Goal: Task Accomplishment & Management: Use online tool/utility

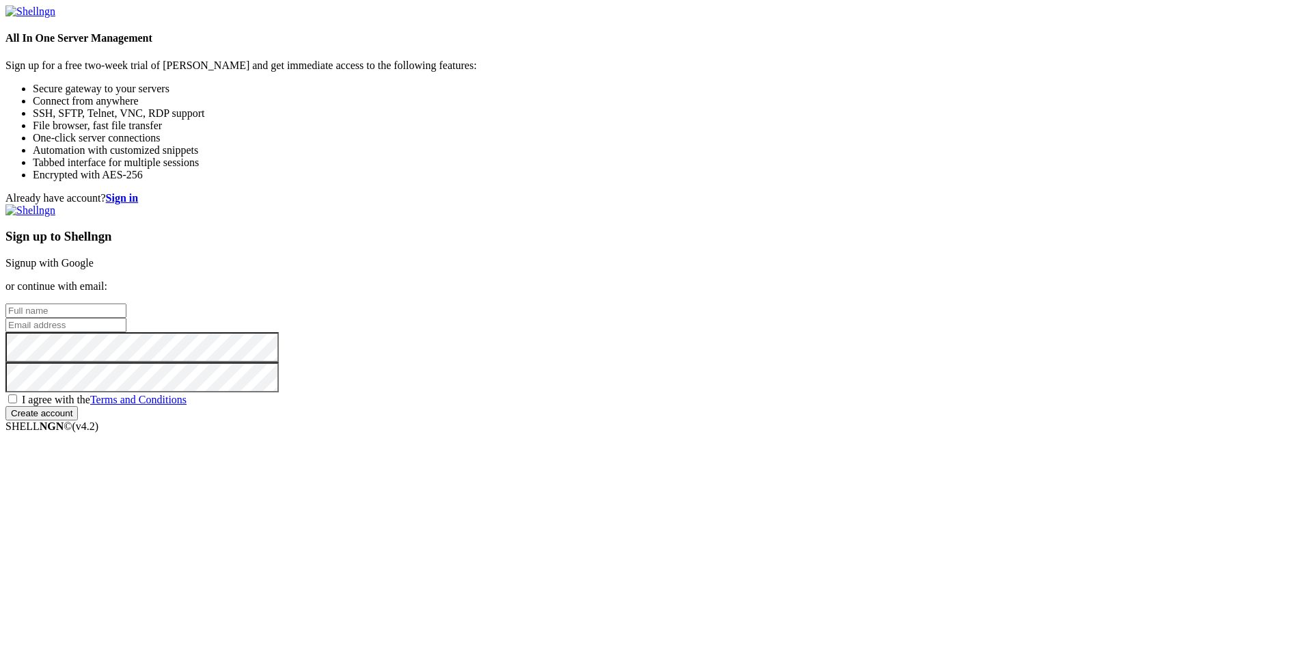
click at [126, 303] on input "text" at bounding box center [65, 310] width 121 height 14
type input "fdsfdsd"
click at [126, 321] on input "email" at bounding box center [65, 325] width 121 height 14
paste input "[EMAIL_ADDRESS][DOMAIN_NAME]"
type input "[EMAIL_ADDRESS][DOMAIN_NAME]"
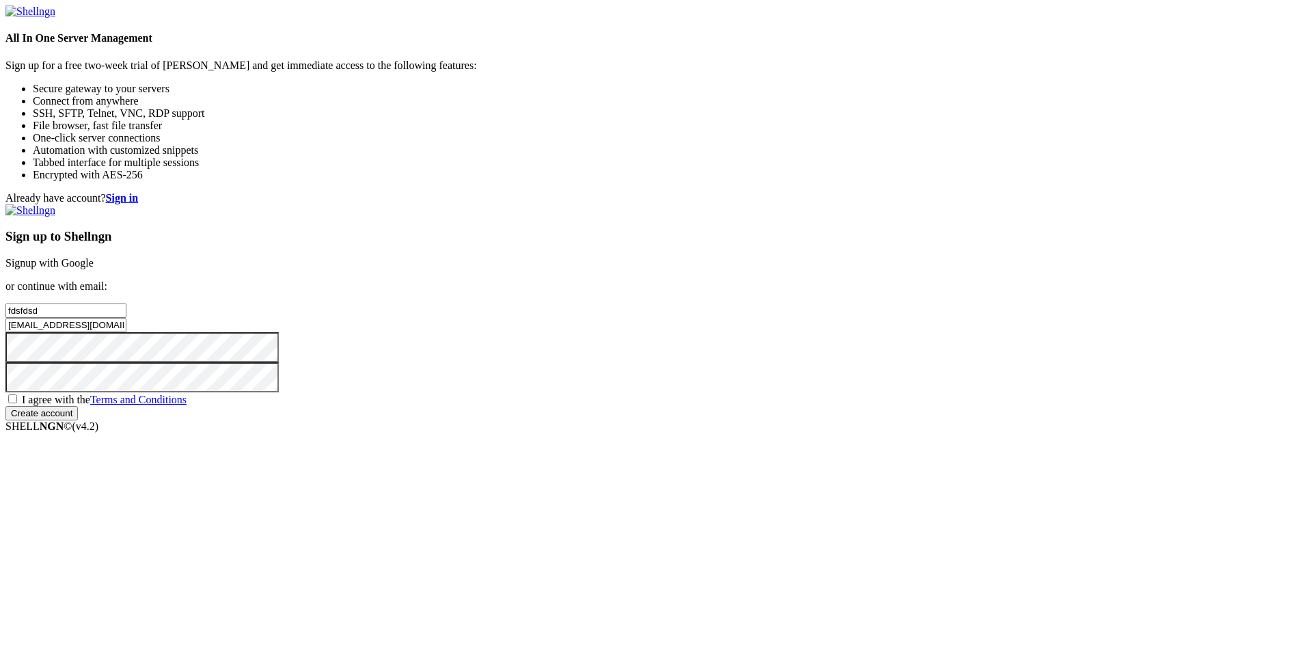
click at [750, 420] on div "Sign up to Shellngn Signup with Google or continue with email: fdsfdsd figixih4…" at bounding box center [655, 312] width 1301 height 216
click at [187, 405] on span "I agree with the Terms and Conditions" at bounding box center [104, 400] width 165 height 12
click at [17, 403] on input "I agree with the Terms and Conditions" at bounding box center [12, 398] width 9 height 9
checkbox input "true"
click at [785, 420] on div "Sign up to Shellngn Signup with Google or continue with email: fdsfdsd figixih4…" at bounding box center [655, 312] width 1301 height 216
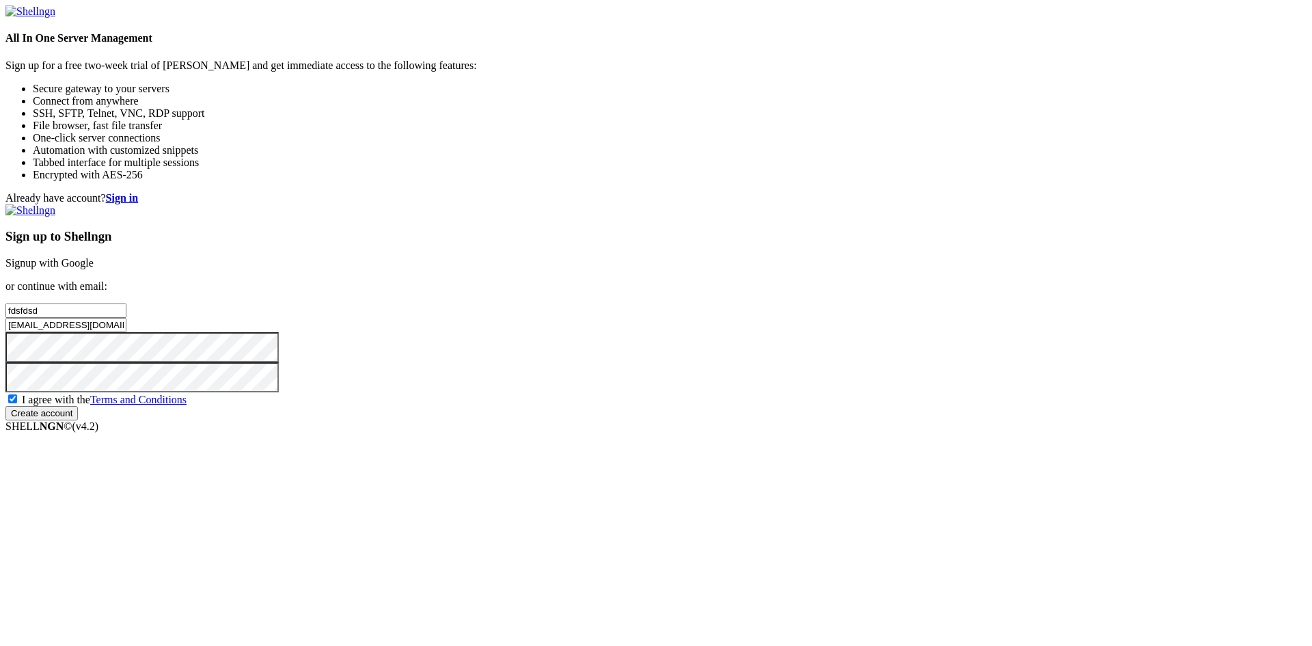
click at [78, 420] on input "Create account" at bounding box center [41, 413] width 72 height 14
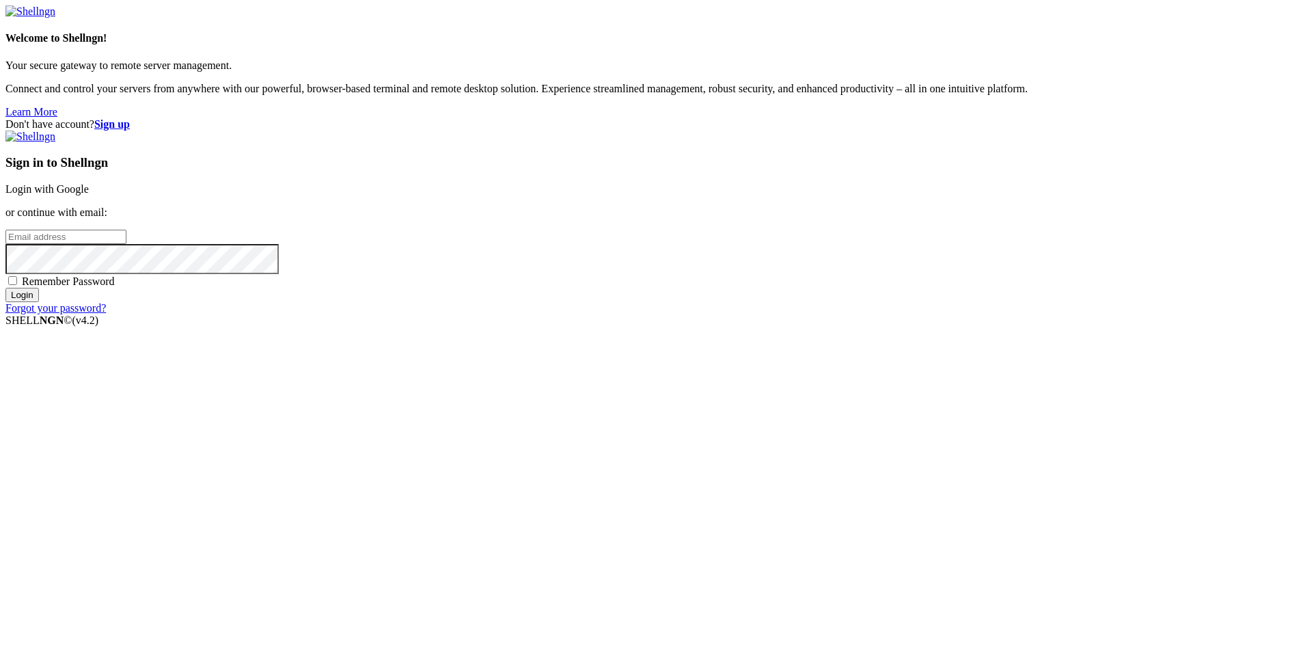
drag, startPoint x: 822, startPoint y: 318, endPoint x: 821, endPoint y: 327, distance: 8.9
click at [126, 244] on input "email" at bounding box center [65, 237] width 121 height 14
paste input "[EMAIL_ADDRESS][DOMAIN_NAME]"
type input "[EMAIL_ADDRESS][DOMAIN_NAME]"
click at [39, 302] on input "Login" at bounding box center [21, 295] width 33 height 14
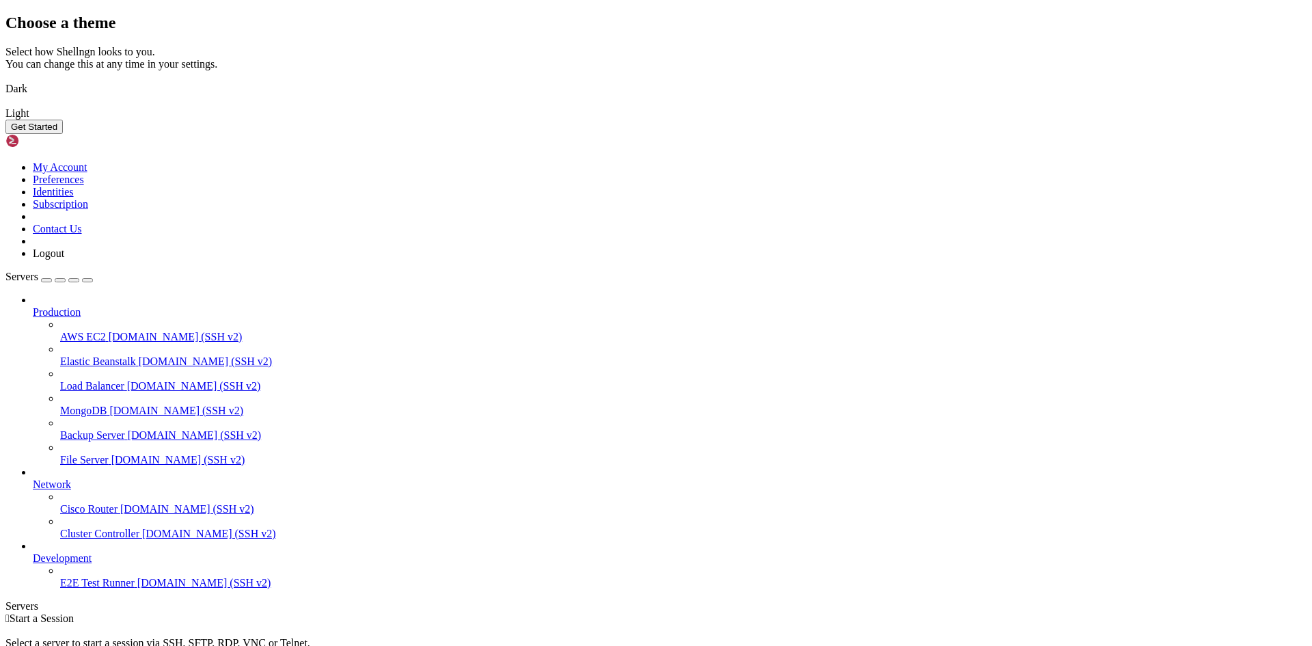
click at [5, 80] on img at bounding box center [5, 80] width 0 height 0
click at [63, 134] on button "Get Started" at bounding box center [33, 127] width 57 height 14
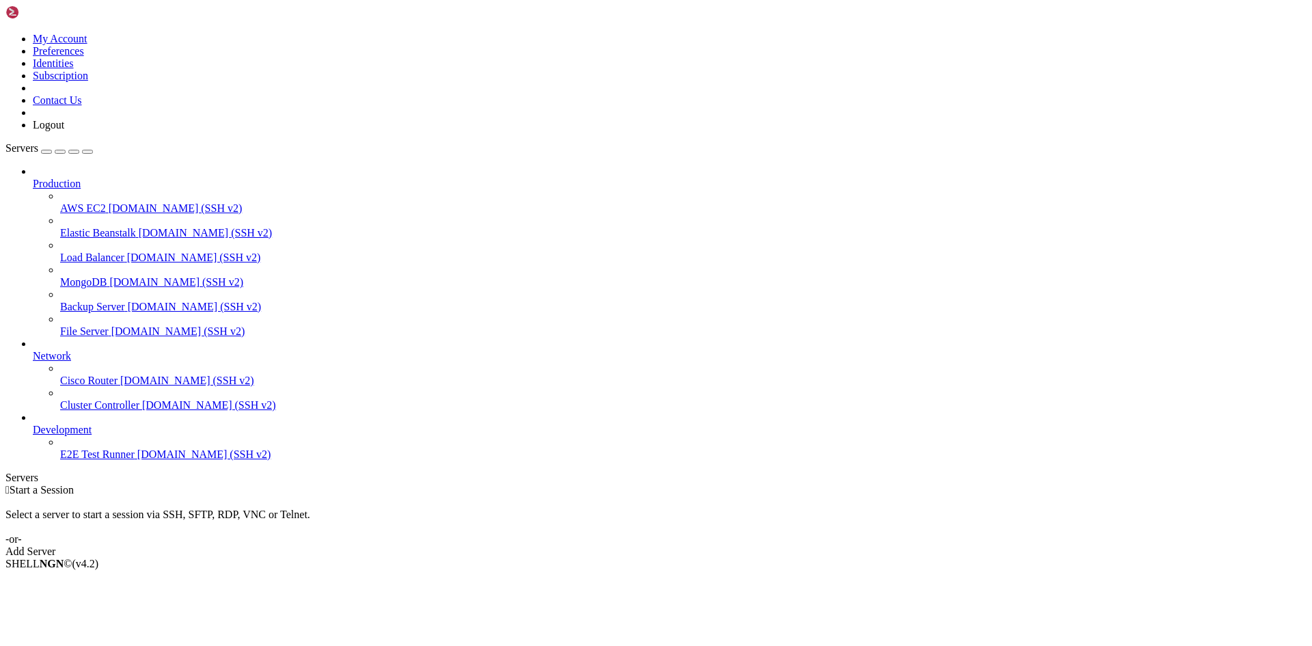
click at [722, 545] on div "Add Server" at bounding box center [655, 551] width 1301 height 12
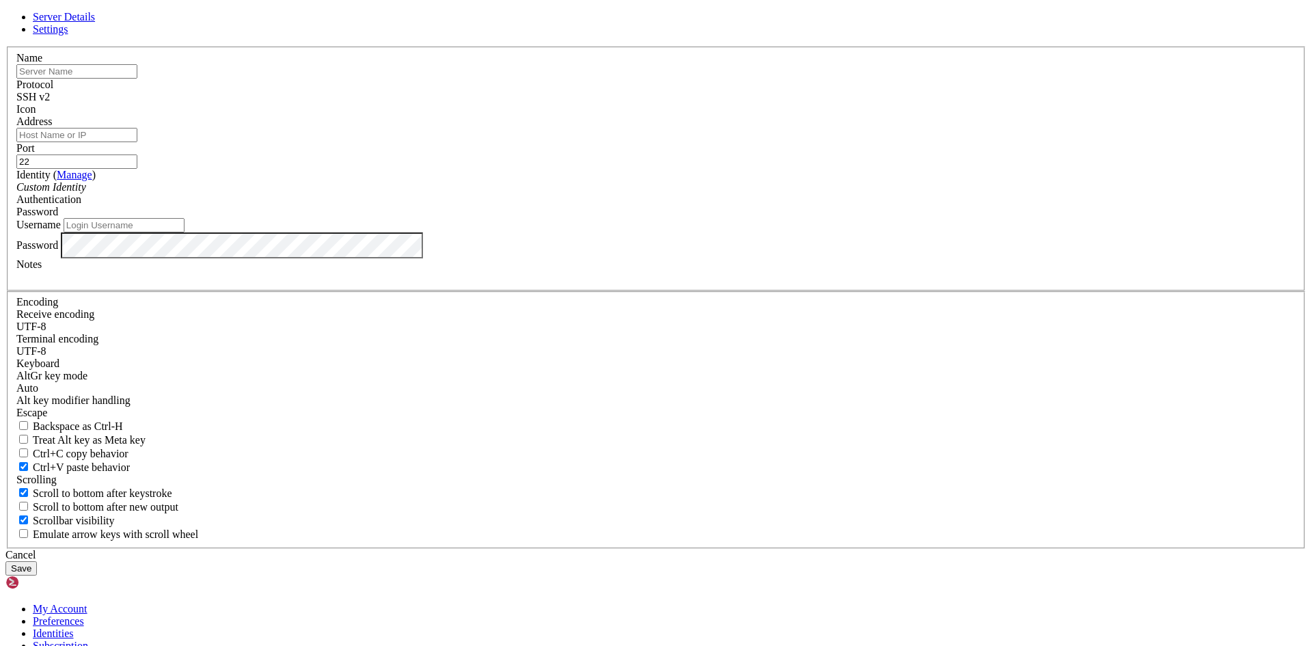
click at [137, 79] on input "text" at bounding box center [76, 71] width 121 height 14
type input "[TECHNICAL_ID]"
click at [137, 142] on input "Address" at bounding box center [76, 135] width 121 height 14
paste input "[TECHNICAL_ID]"
type input "[TECHNICAL_ID]"
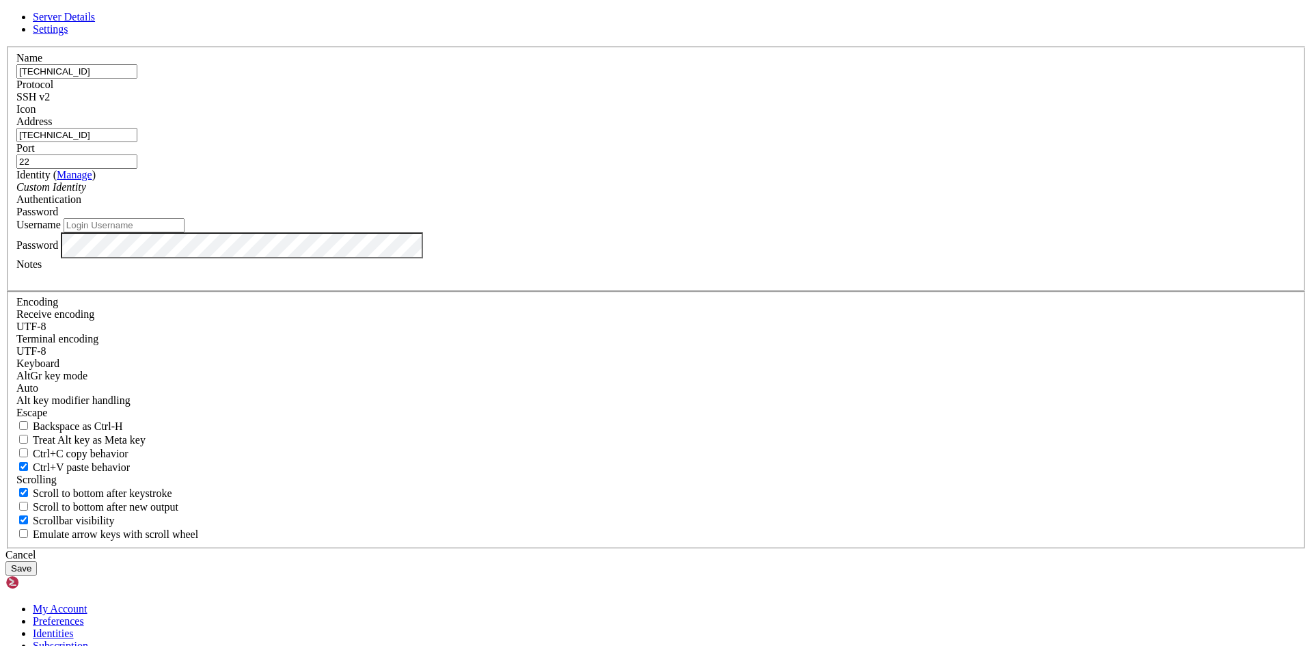
click at [137, 79] on input "[TECHNICAL_ID]" at bounding box center [76, 71] width 121 height 14
type input "n"
click at [185, 232] on input "Username" at bounding box center [124, 225] width 121 height 14
type input "root"
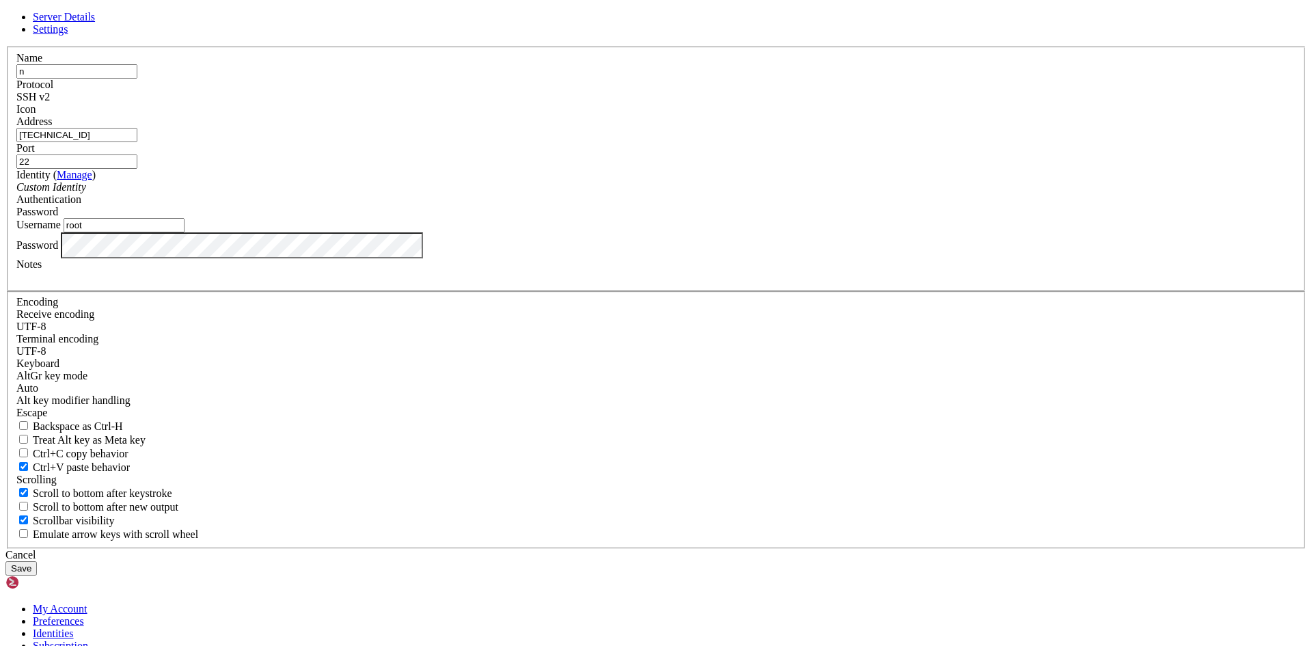
click at [37, 561] on button "Save" at bounding box center [20, 568] width 31 height 14
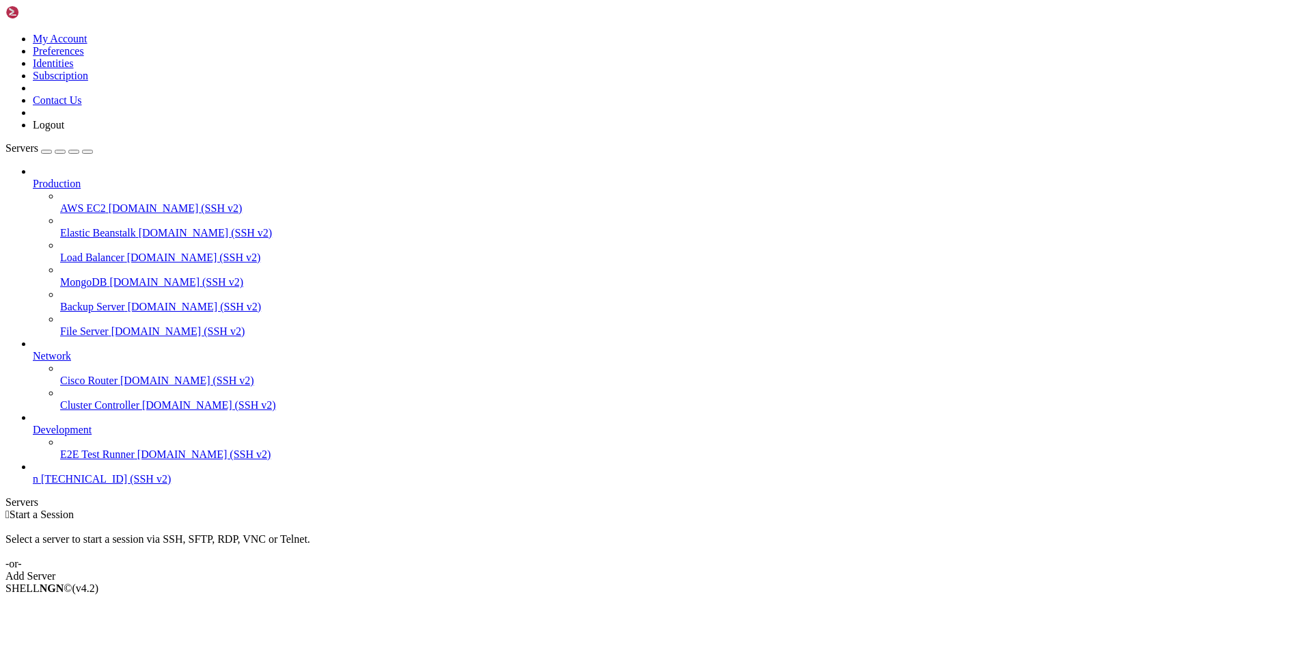
click at [67, 485] on span "[TECHNICAL_ID] (SSH v2)" at bounding box center [106, 479] width 130 height 12
click at [64, 485] on span "[TECHNICAL_ID] (SSH v2)" at bounding box center [106, 479] width 130 height 12
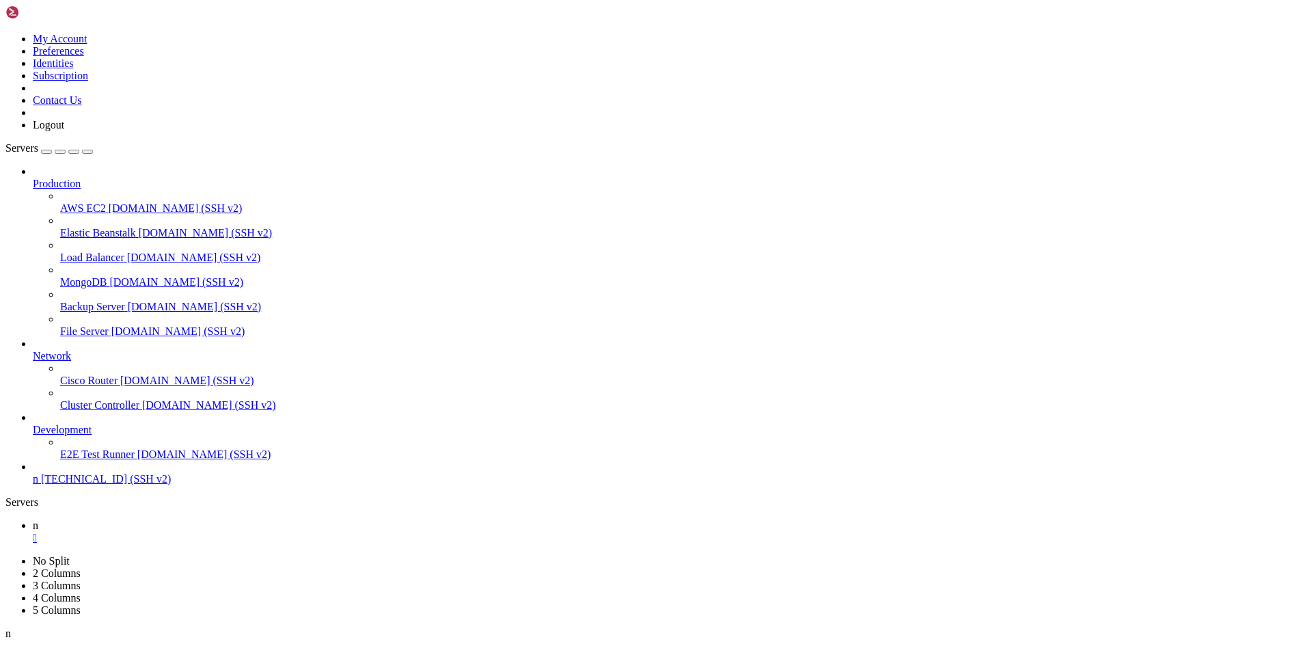
drag, startPoint x: 223, startPoint y: 812, endPoint x: 202, endPoint y: 803, distance: 23.0
drag, startPoint x: 202, startPoint y: 803, endPoint x: 192, endPoint y: 803, distance: 10.3
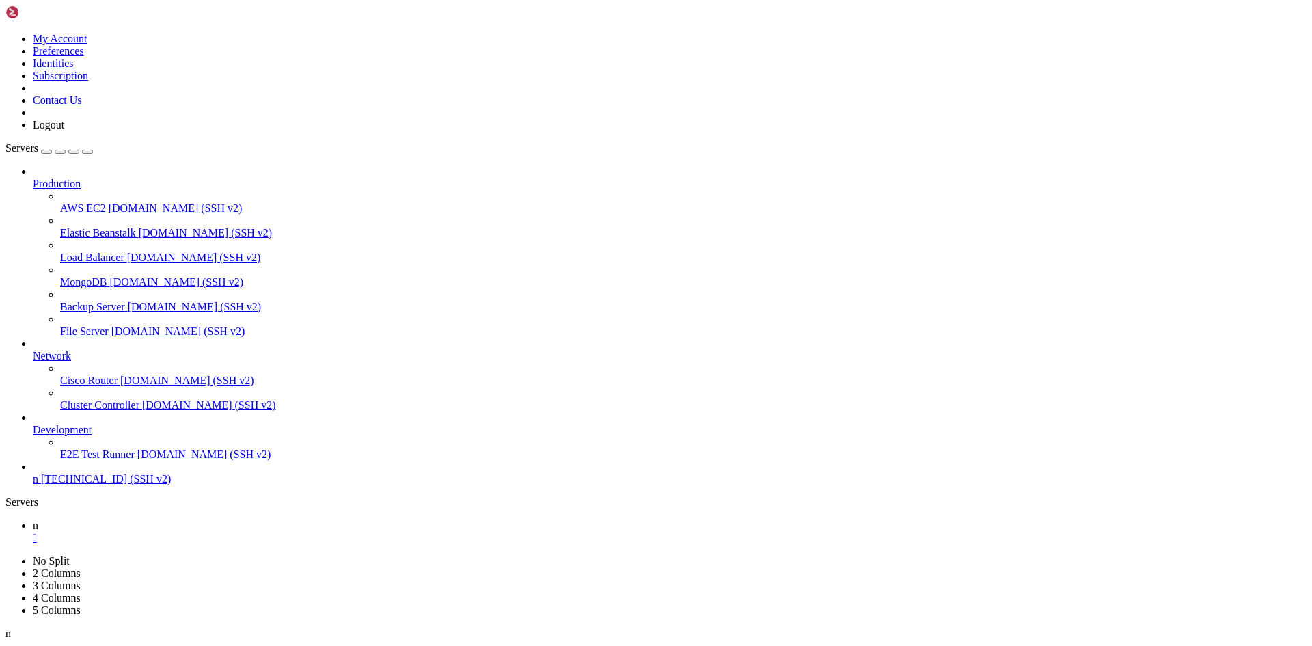
drag, startPoint x: 12, startPoint y: 783, endPoint x: 440, endPoint y: 1271, distance: 648.9
drag, startPoint x: 198, startPoint y: 1306, endPoint x: 351, endPoint y: 1303, distance: 153.8
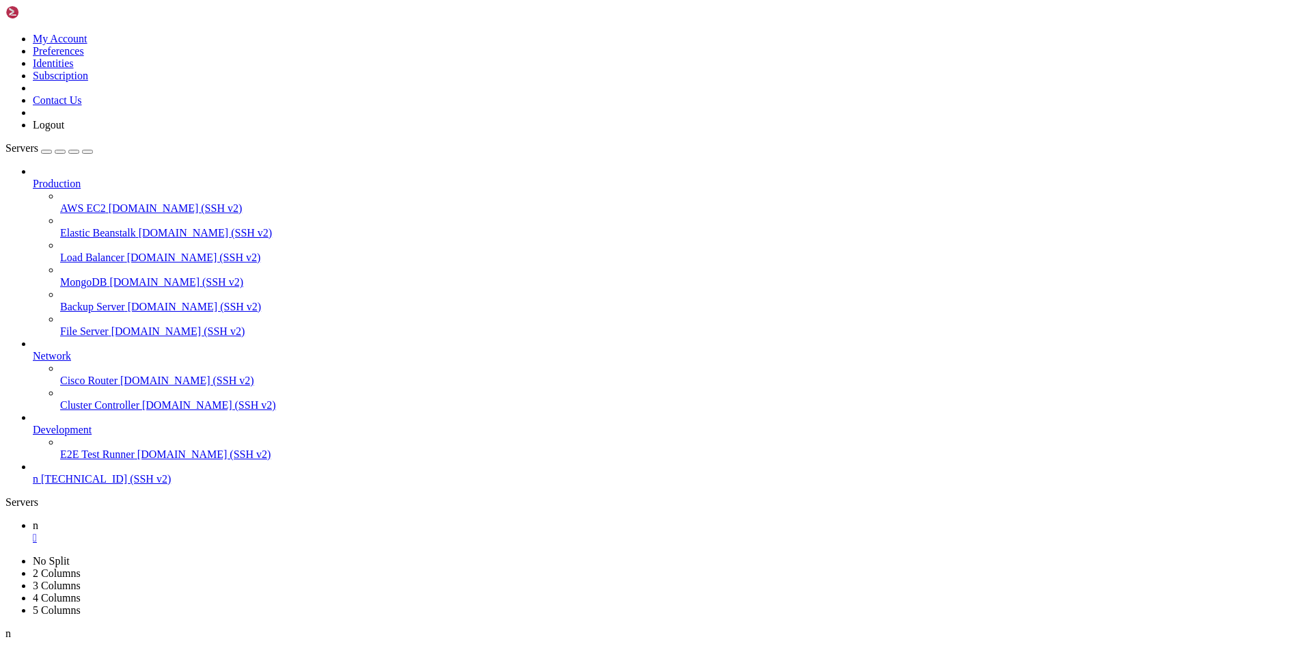
scroll to position [0, 0]
drag, startPoint x: 216, startPoint y: 869, endPoint x: 14, endPoint y: 785, distance: 218.2
drag, startPoint x: 12, startPoint y: 773, endPoint x: 374, endPoint y: 1010, distance: 432.4
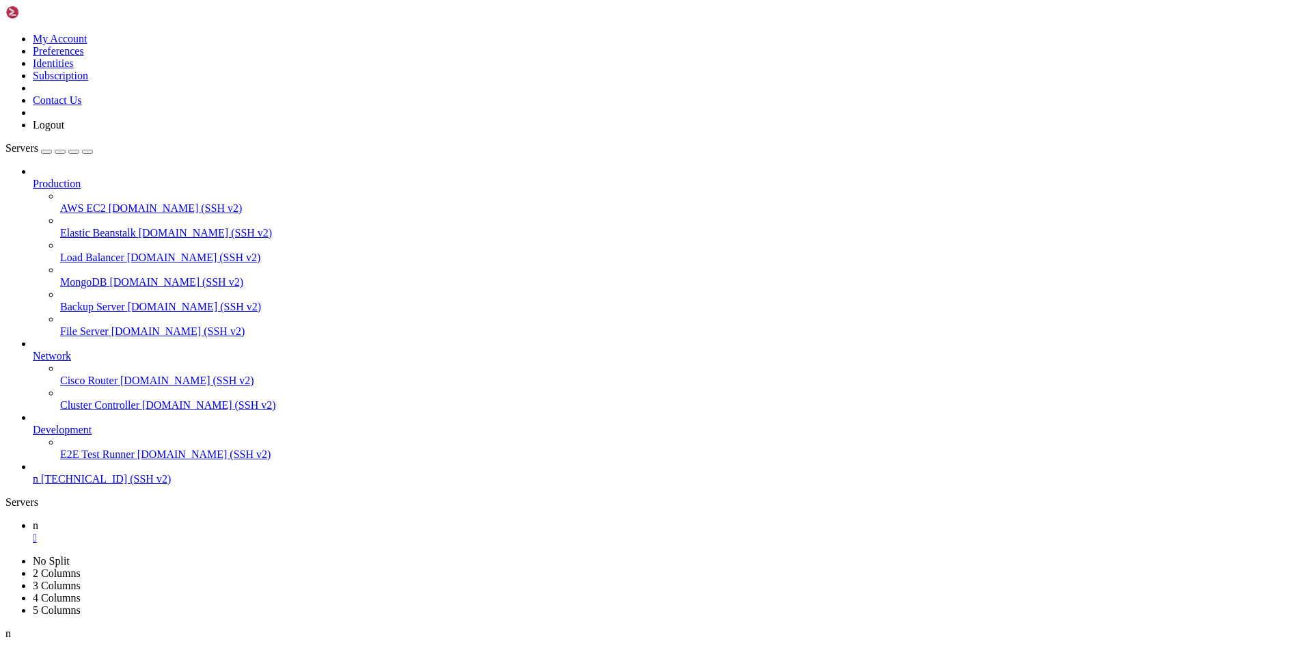
click at [16, 645] on button "button" at bounding box center [10, 649] width 11 height 4
drag, startPoint x: 177, startPoint y: 999, endPoint x: 135, endPoint y: 917, distance: 92.9
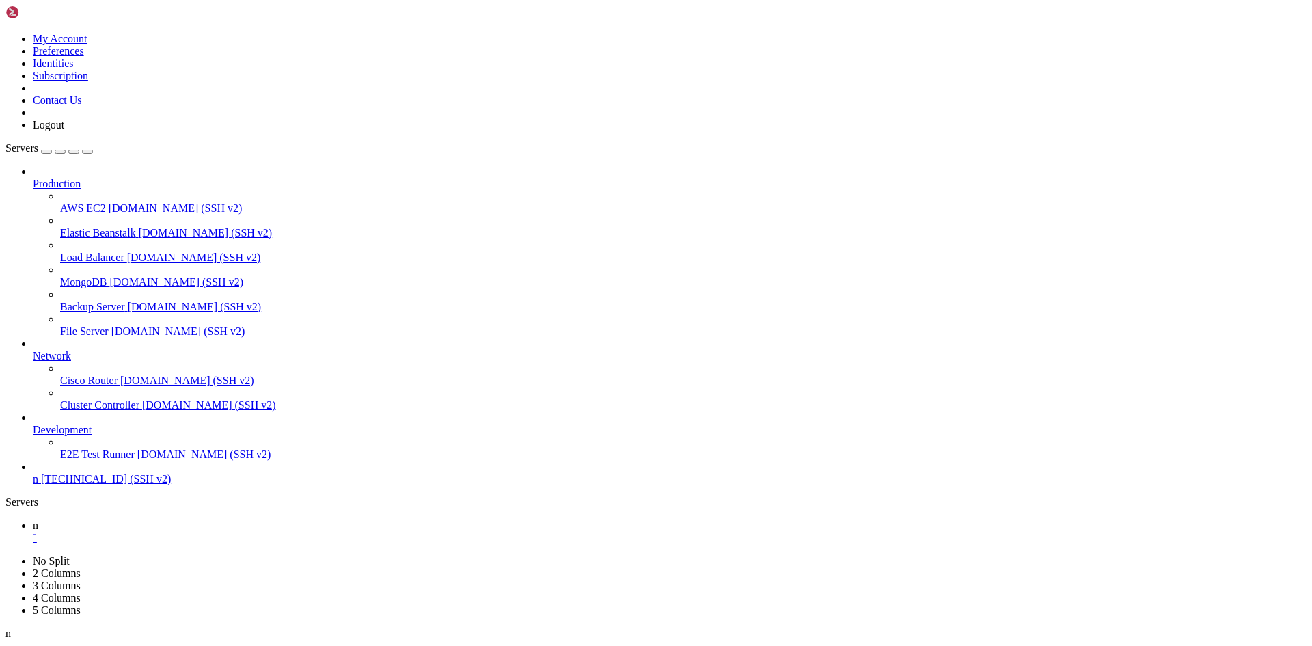
click at [11, 645] on icon "button" at bounding box center [11, 649] width 0 height 0
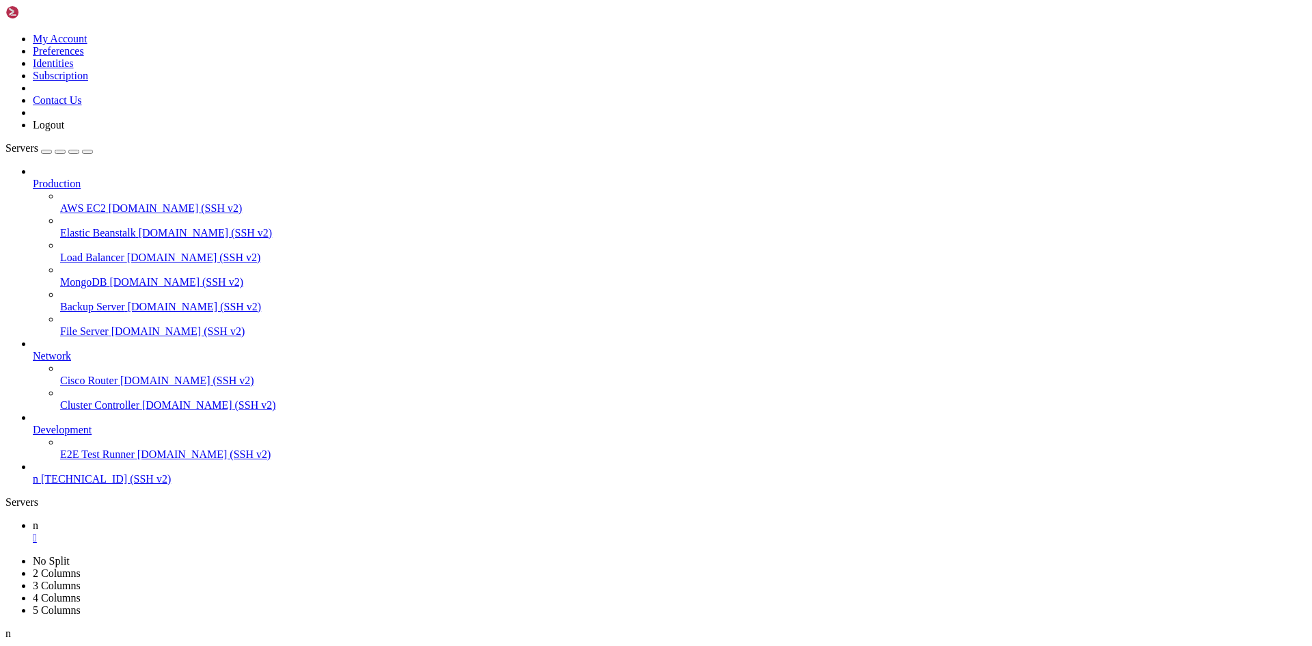
drag, startPoint x: 12, startPoint y: 770, endPoint x: 465, endPoint y: 1260, distance: 667.4
drag, startPoint x: 215, startPoint y: 1307, endPoint x: 7, endPoint y: 780, distance: 566.4
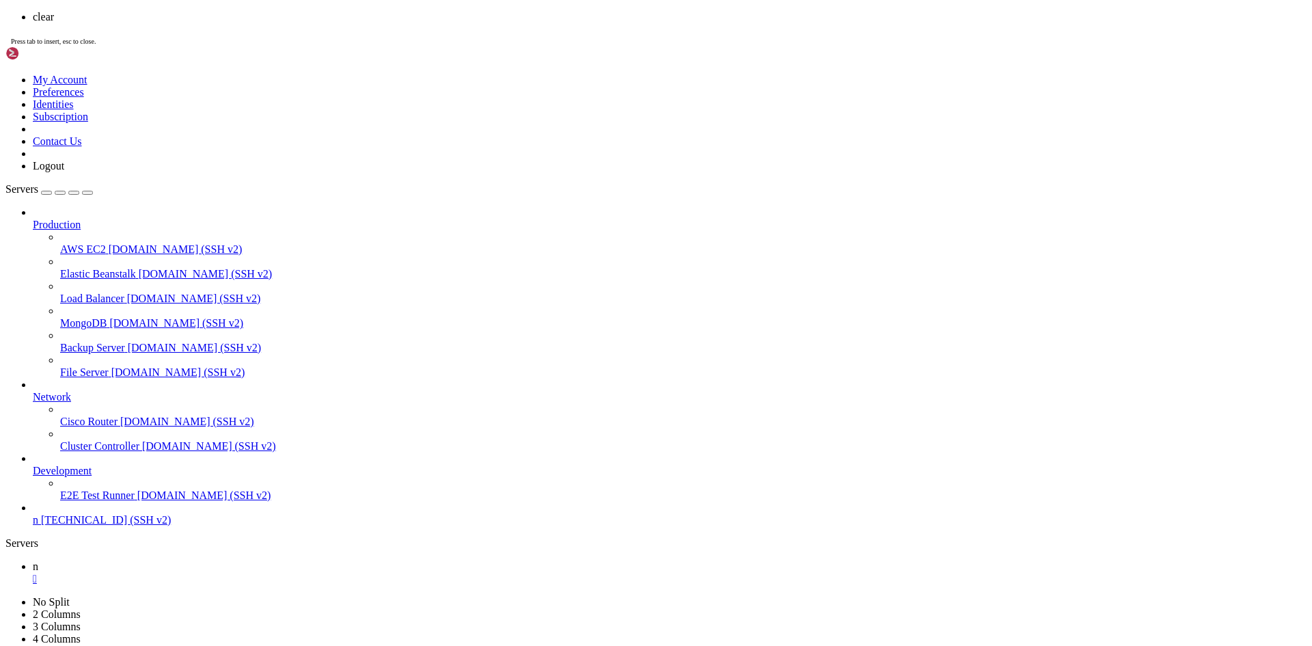
scroll to position [0, 0]
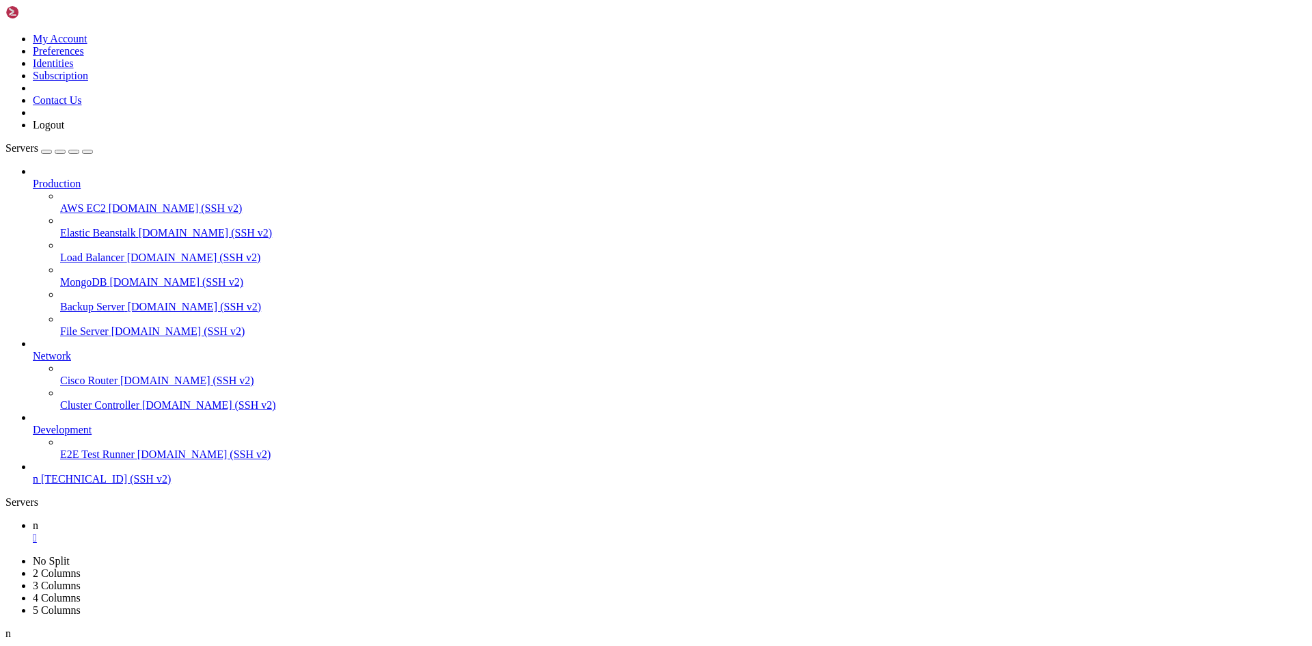
drag, startPoint x: 102, startPoint y: 949, endPoint x: 57, endPoint y: 957, distance: 45.2
drag, startPoint x: 330, startPoint y: 1022, endPoint x: 273, endPoint y: 942, distance: 98.4
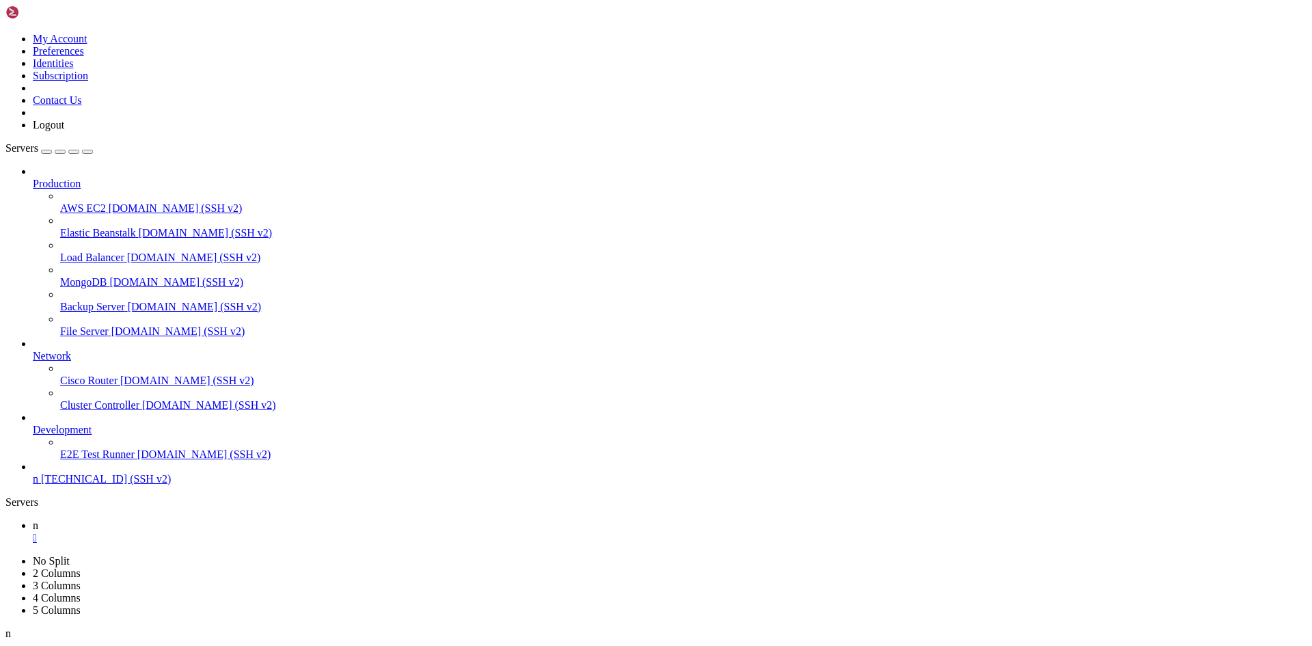
drag, startPoint x: 411, startPoint y: 797, endPoint x: 87, endPoint y: 853, distance: 329.4
